Goal: Check status

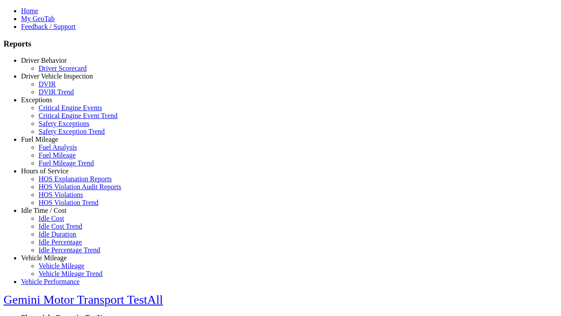
click at [50, 143] on link "Fuel Mileage" at bounding box center [39, 138] width 37 height 7
click at [57, 167] on link "Fuel Mileage Trend" at bounding box center [66, 162] width 55 height 7
type input "**********"
